Goal: Information Seeking & Learning: Find specific fact

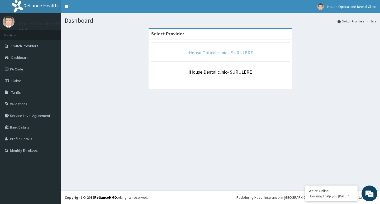
click at [220, 52] on link "iHouse Optical clinic - SURULERE" at bounding box center [220, 53] width 65 height 6
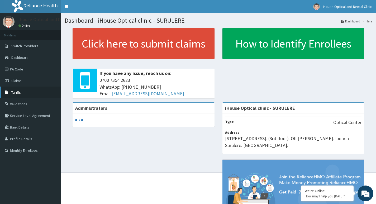
click at [23, 90] on link "Tariffs" at bounding box center [30, 93] width 61 height 12
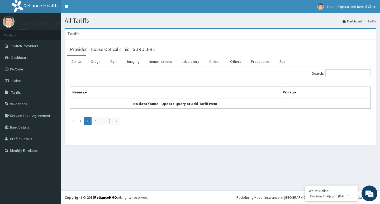
click at [215, 64] on link "Optical" at bounding box center [215, 61] width 20 height 11
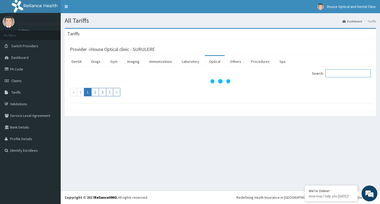
click at [354, 77] on input "Search:" at bounding box center [347, 73] width 45 height 8
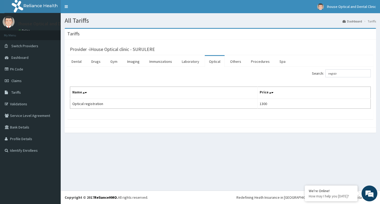
drag, startPoint x: 256, startPoint y: 122, endPoint x: 267, endPoint y: 121, distance: 11.1
click at [257, 122] on div "Provider - iHouse Optical clinic - SURULERE Dental Drugs Gym Imaging Immunizati…" at bounding box center [220, 84] width 311 height 88
click at [349, 76] on input "registr" at bounding box center [347, 73] width 45 height 8
drag, startPoint x: 348, startPoint y: 75, endPoint x: 313, endPoint y: 83, distance: 36.1
click at [313, 83] on div "Search: registr Name Price Optical registration 1300" at bounding box center [220, 88] width 301 height 39
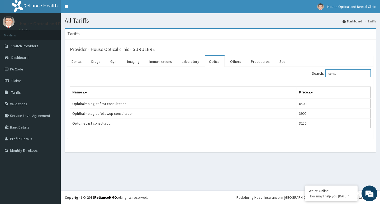
drag, startPoint x: 346, startPoint y: 74, endPoint x: 314, endPoint y: 82, distance: 32.5
click at [314, 82] on div "Search: consul Name Price Ophthalmologist first consultation 6500 Ophthalmologi…" at bounding box center [220, 98] width 301 height 59
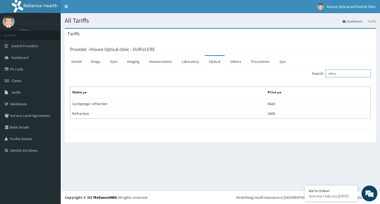
drag, startPoint x: 347, startPoint y: 76, endPoint x: 297, endPoint y: 88, distance: 51.2
click at [297, 88] on div "Search: refrac Name Price Cycloplegic refraction 8424 Refraction 2600" at bounding box center [220, 93] width 301 height 49
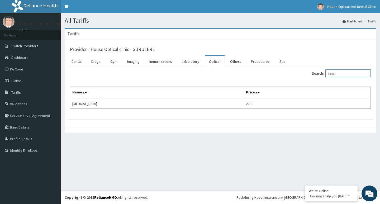
drag, startPoint x: 351, startPoint y: 77, endPoint x: 317, endPoint y: 89, distance: 35.8
click at [317, 89] on div "Search: tono Name Price [MEDICAL_DATA] 2730" at bounding box center [220, 88] width 301 height 39
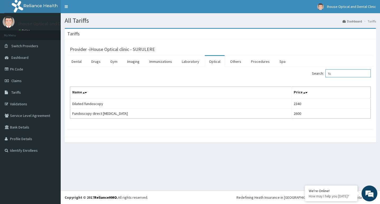
type input "f"
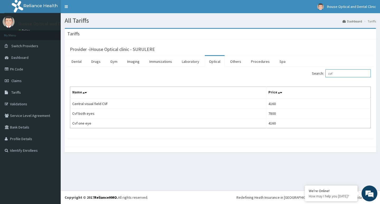
drag, startPoint x: 348, startPoint y: 72, endPoint x: 318, endPoint y: 83, distance: 32.2
click at [320, 83] on div "Search: cvf Name Price Central visual field CVF 4160 Cvf both eyes 7800 Cvf one…" at bounding box center [220, 98] width 301 height 59
drag, startPoint x: 344, startPoint y: 77, endPoint x: 314, endPoint y: 81, distance: 30.4
click at [314, 81] on div "Search: oct Name Price [MEDICAL_DATA] oct 23400 OCT both eyes 41600 OCT single …" at bounding box center [220, 98] width 301 height 59
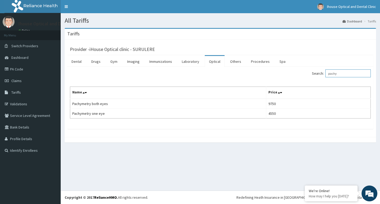
drag, startPoint x: 344, startPoint y: 75, endPoint x: 317, endPoint y: 83, distance: 28.5
click at [318, 83] on div "Search: pachy Name Price Pachymetry both eyes 9750 Pachymetry one eye 4550" at bounding box center [220, 93] width 301 height 49
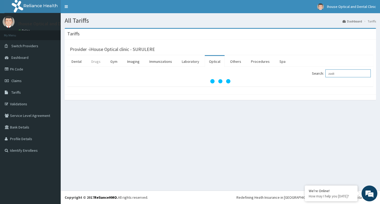
type input "zadi"
click at [104, 61] on link "Drugs" at bounding box center [96, 61] width 18 height 11
click at [103, 60] on link "Drugs" at bounding box center [96, 61] width 18 height 11
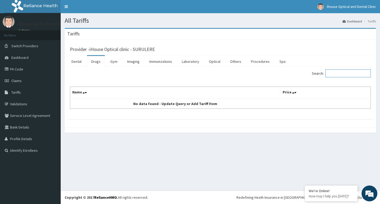
click at [338, 77] on input "Search:" at bounding box center [347, 73] width 45 height 8
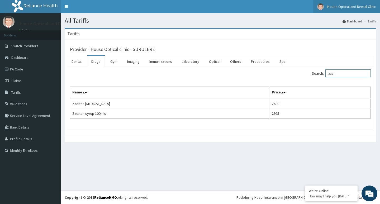
type input "zadi"
